Goal: Task Accomplishment & Management: Manage account settings

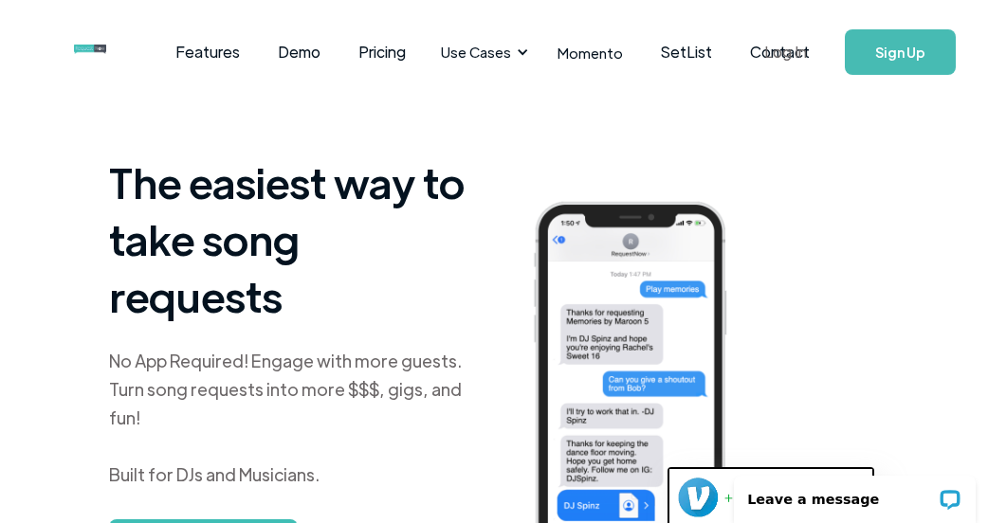
click at [794, 52] on link "Log In" at bounding box center [785, 52] width 81 height 66
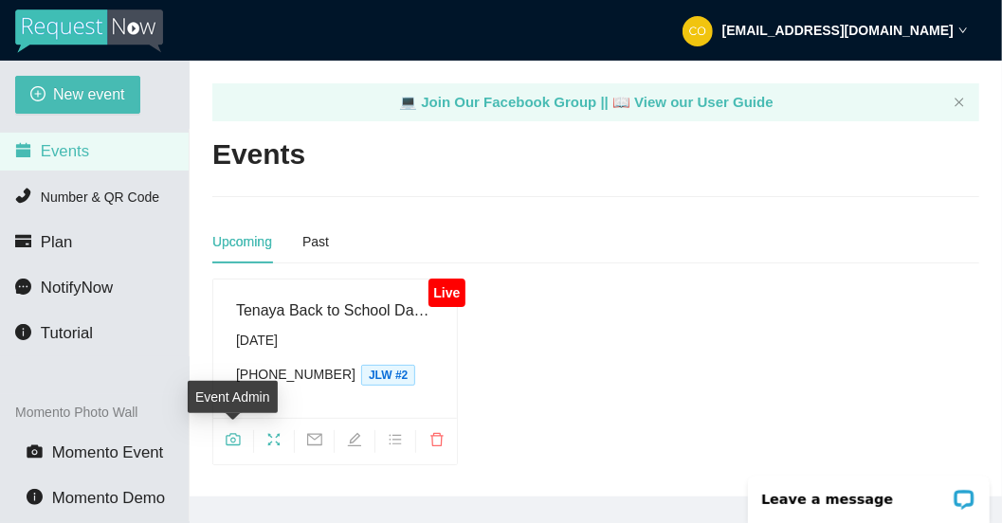
click at [233, 437] on icon "camera" at bounding box center [233, 439] width 15 height 15
